Goal: Task Accomplishment & Management: Manage account settings

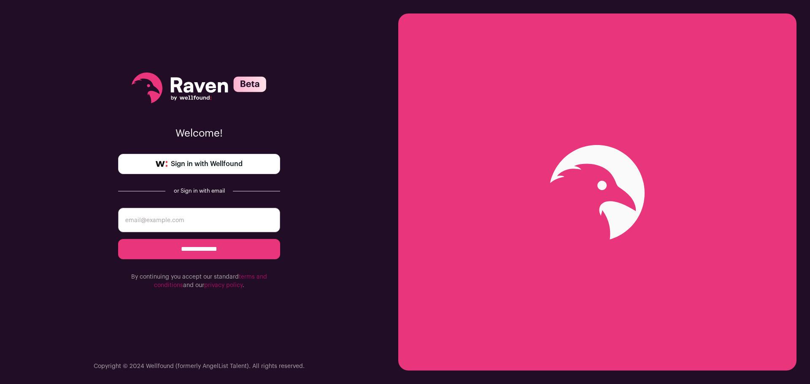
click at [251, 159] on link "Sign in with Wellfound" at bounding box center [199, 164] width 162 height 20
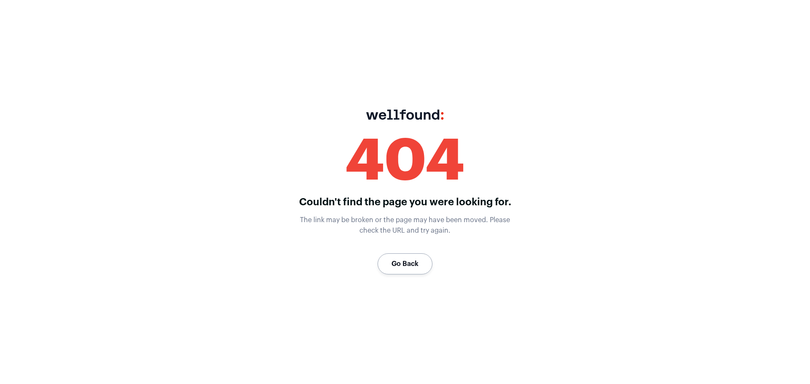
click at [398, 260] on link "Go Back" at bounding box center [404, 263] width 55 height 21
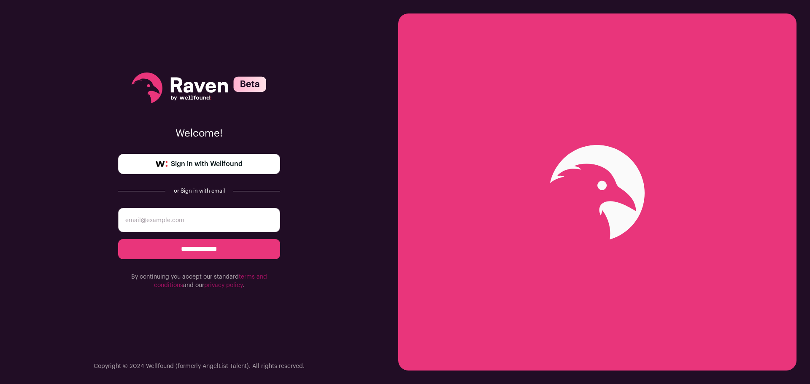
click at [237, 159] on span "Sign in with Wellfound" at bounding box center [207, 164] width 72 height 10
